Goal: Task Accomplishment & Management: Manage account settings

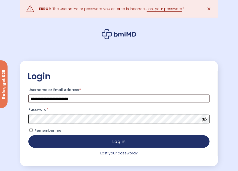
click at [28, 135] on button "Log in" at bounding box center [118, 141] width 181 height 13
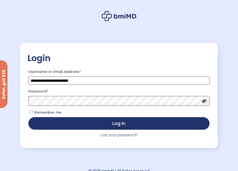
scroll to position [25, 0]
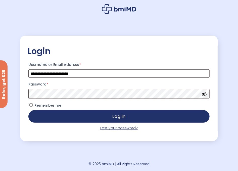
click at [121, 131] on link "Lost your password?" at bounding box center [118, 128] width 37 height 5
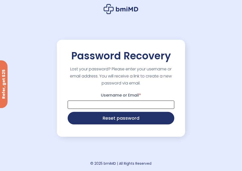
click at [124, 101] on input "Username or Email *" at bounding box center [121, 105] width 107 height 8
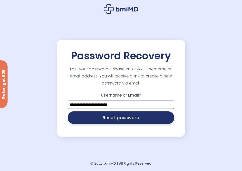
type input "**********"
click at [121, 118] on button "Reset password" at bounding box center [121, 117] width 107 height 13
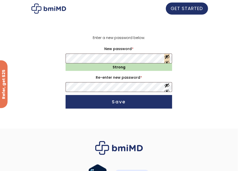
click at [168, 62] on button "Show password" at bounding box center [168, 58] width 6 height 9
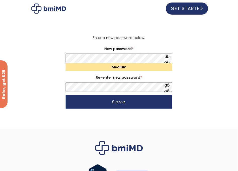
click at [207, 85] on form "Enter a new password below. New password * Required Medium Re-enter new passwor…" at bounding box center [119, 73] width 175 height 76
click at [168, 88] on button "Show password" at bounding box center [168, 87] width 6 height 9
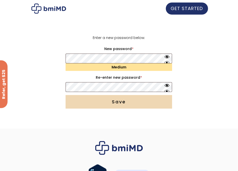
click at [129, 106] on button "Save" at bounding box center [119, 102] width 107 height 14
